Goal: Information Seeking & Learning: Learn about a topic

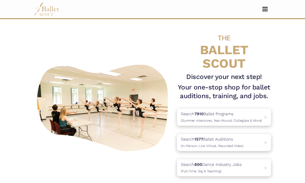
click at [266, 11] on span "Toggle navigation" at bounding box center [265, 10] width 5 height 1
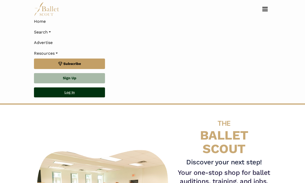
click at [87, 92] on link "Log In" at bounding box center [69, 92] width 71 height 10
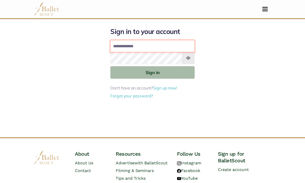
type input "**********"
click at [153, 72] on button "Sign in" at bounding box center [152, 72] width 84 height 13
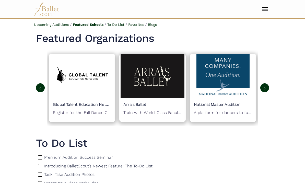
scroll to position [125, 0]
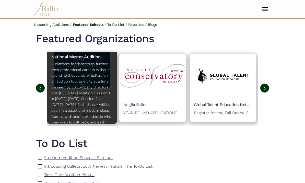
click at [91, 97] on p "A platform for dancers to further their professional careers without spending t…" at bounding box center [81, 93] width 61 height 64
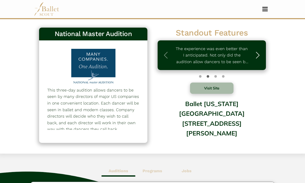
click at [254, 54] on span "button" at bounding box center [258, 55] width 8 height 8
click at [256, 53] on span "button" at bounding box center [258, 55] width 8 height 8
click at [258, 54] on span "button" at bounding box center [258, 55] width 8 height 8
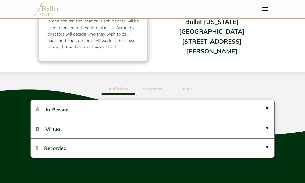
scroll to position [83, 0]
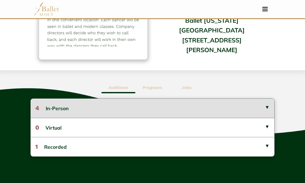
click at [264, 107] on button "4 In-Person" at bounding box center [153, 108] width 244 height 19
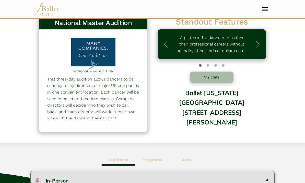
scroll to position [0, 0]
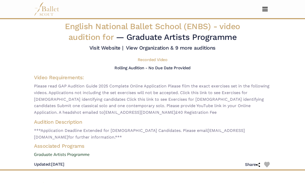
click at [265, 9] on span "Toggle navigation" at bounding box center [265, 9] width 5 height 1
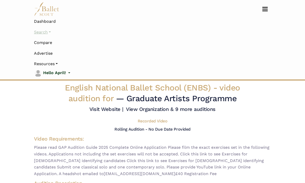
click at [49, 36] on link "Search" at bounding box center [152, 32] width 237 height 11
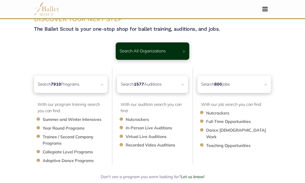
scroll to position [15, 0]
click at [50, 141] on li "Trainee / Second Company Programs" at bounding box center [78, 140] width 70 height 13
click at [52, 141] on li "Trainee / Second Company Programs" at bounding box center [78, 140] width 70 height 13
click at [50, 138] on li "Trainee / Second Company Programs" at bounding box center [78, 140] width 70 height 13
click at [92, 80] on div "Search 7910 Programs >" at bounding box center [70, 84] width 77 height 18
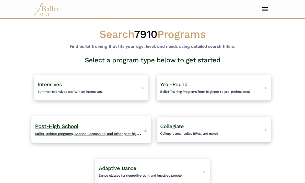
click at [123, 125] on h4 "Post-High School Ballet Trainee programs, Second Companies, and other post high…" at bounding box center [88, 130] width 107 height 14
click at [120, 135] on span "Ballet Trainee programs, Second Companies, and other post high-school training." at bounding box center [100, 133] width 130 height 6
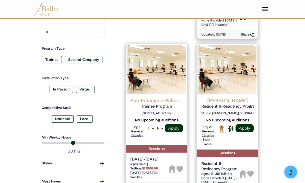
scroll to position [238, 0]
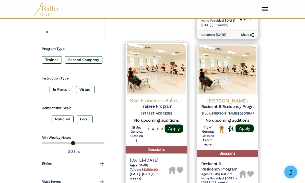
click at [161, 60] on img at bounding box center [157, 69] width 62 height 52
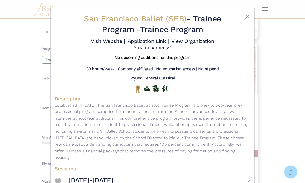
scroll to position [0, 0]
click at [125, 40] on link "Visit Website |" at bounding box center [108, 41] width 34 height 6
click at [169, 41] on link "Application Link |" at bounding box center [148, 41] width 41 height 6
click at [251, 14] on div "San Francisco Ballet (SFB) - Trainee Program - Trainee Program Visit Website | …" at bounding box center [153, 107] width 204 height 201
click at [248, 17] on button "Close" at bounding box center [248, 17] width 6 height 6
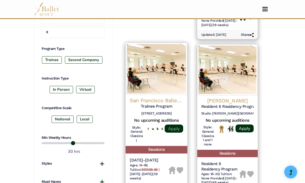
click at [175, 125] on link "Apply" at bounding box center [174, 129] width 18 height 8
click at [180, 167] on img at bounding box center [180, 170] width 7 height 7
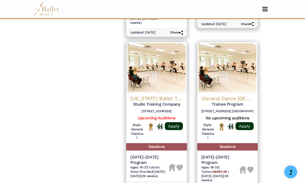
scroll to position [717, 0]
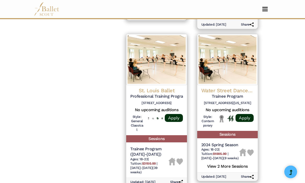
scroll to position [713, 0]
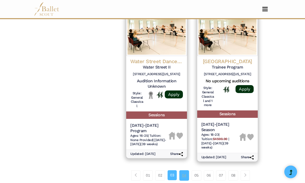
scroll to position [750, 0]
click at [187, 170] on link "04" at bounding box center [185, 175] width 10 height 10
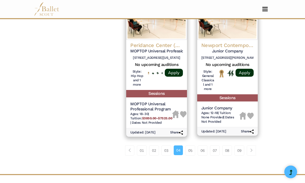
scroll to position [767, 0]
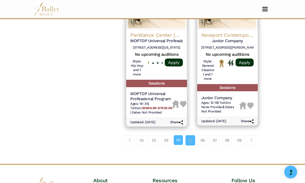
click at [194, 135] on link "05" at bounding box center [191, 140] width 10 height 10
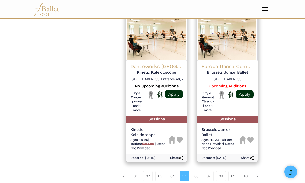
scroll to position [750, 0]
click at [197, 171] on link "06" at bounding box center [197, 176] width 10 height 10
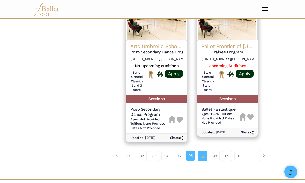
scroll to position [750, 0]
click at [203, 151] on link "07" at bounding box center [203, 156] width 10 height 10
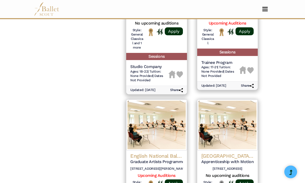
scroll to position [483, 0]
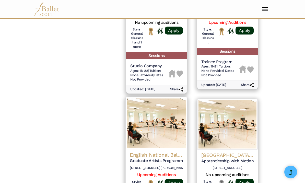
click at [172, 151] on h4 "English National Ballet School (ENBS)" at bounding box center [156, 154] width 53 height 7
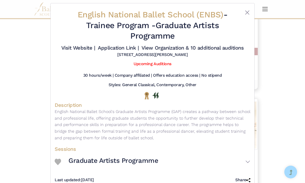
scroll to position [4, 0]
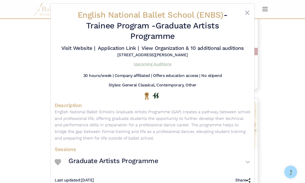
click at [168, 67] on link "Upcoming Auditions" at bounding box center [153, 64] width 38 height 5
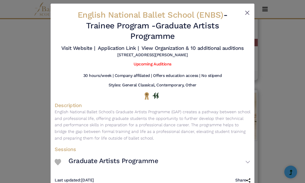
click at [249, 13] on button "Close" at bounding box center [248, 13] width 6 height 6
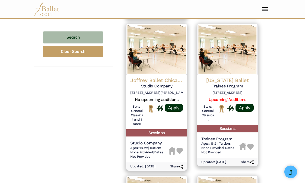
scroll to position [404, 0]
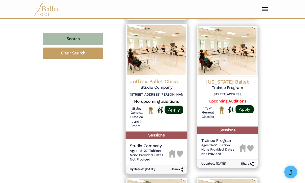
click at [171, 78] on h4 "Joffrey Ballet Chicago" at bounding box center [156, 81] width 53 height 7
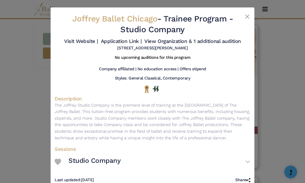
scroll to position [0, 0]
click at [98, 41] on link "Visit Website |" at bounding box center [81, 41] width 34 height 6
